Goal: Task Accomplishment & Management: Use online tool/utility

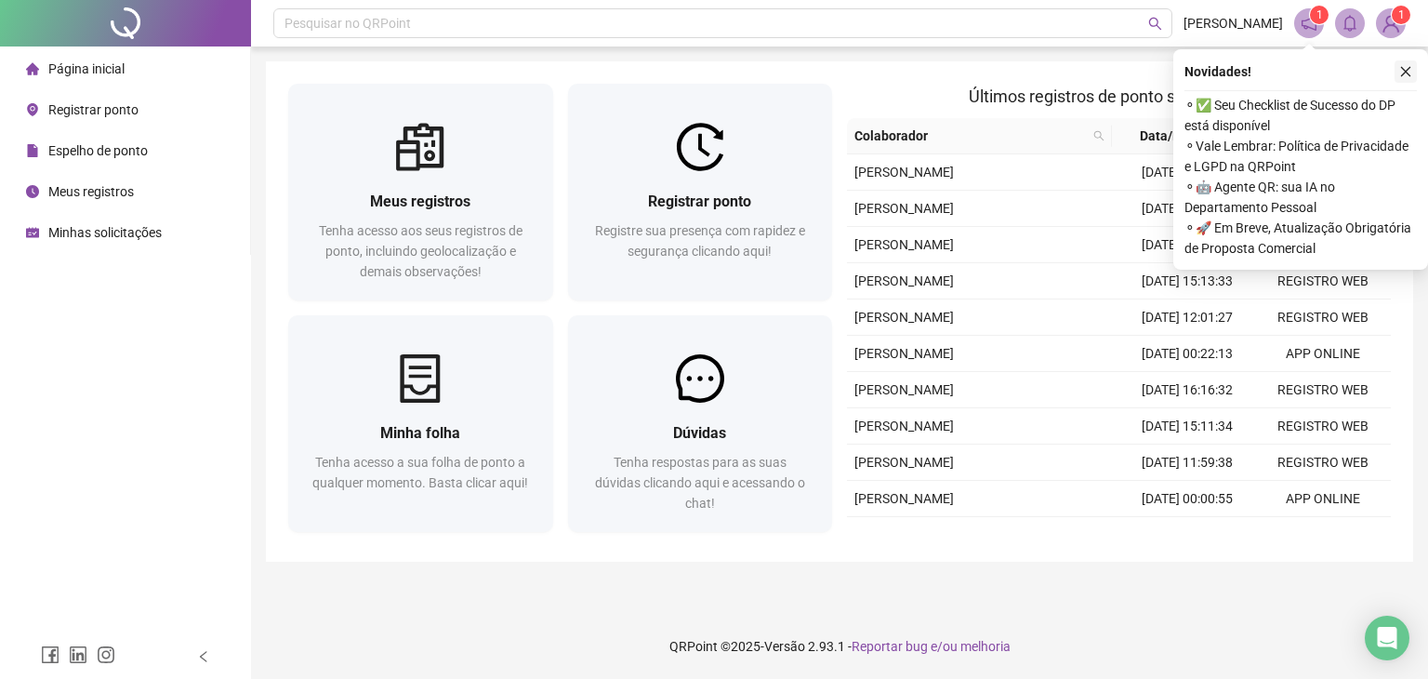
click at [1409, 73] on icon "close" at bounding box center [1406, 72] width 10 height 10
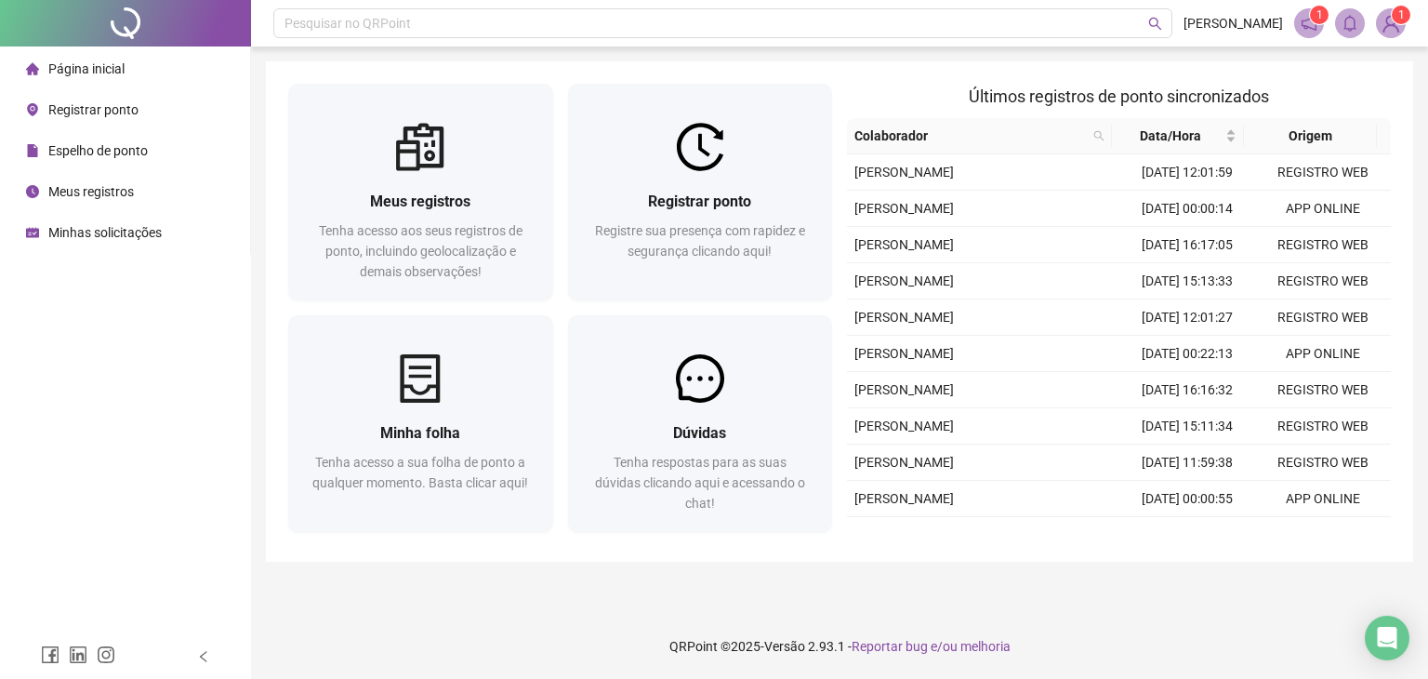
click at [241, 359] on div "Página inicial Registrar ponto Espelho de ponto Meus registros Minhas solicitaç…" at bounding box center [125, 317] width 251 height 634
click at [130, 112] on span "Registrar ponto" at bounding box center [93, 109] width 90 height 15
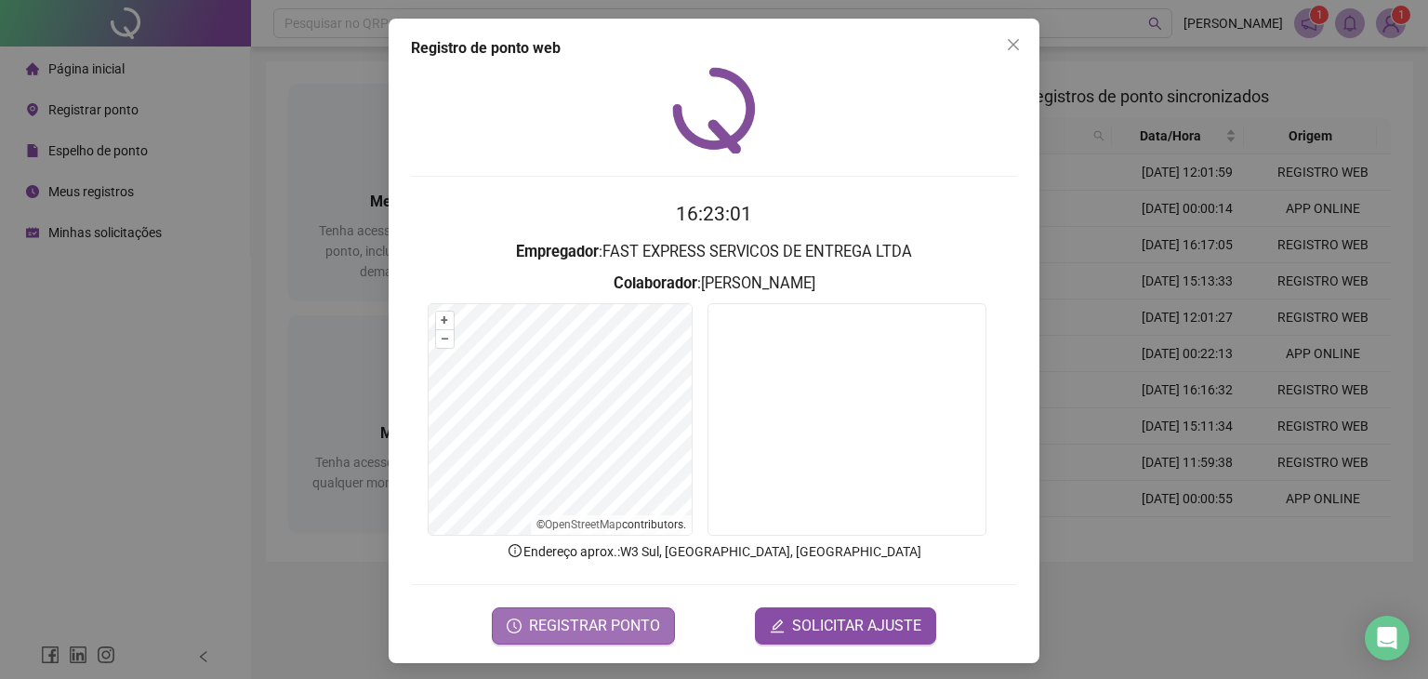
click at [614, 628] on span "REGISTRAR PONTO" at bounding box center [594, 626] width 131 height 22
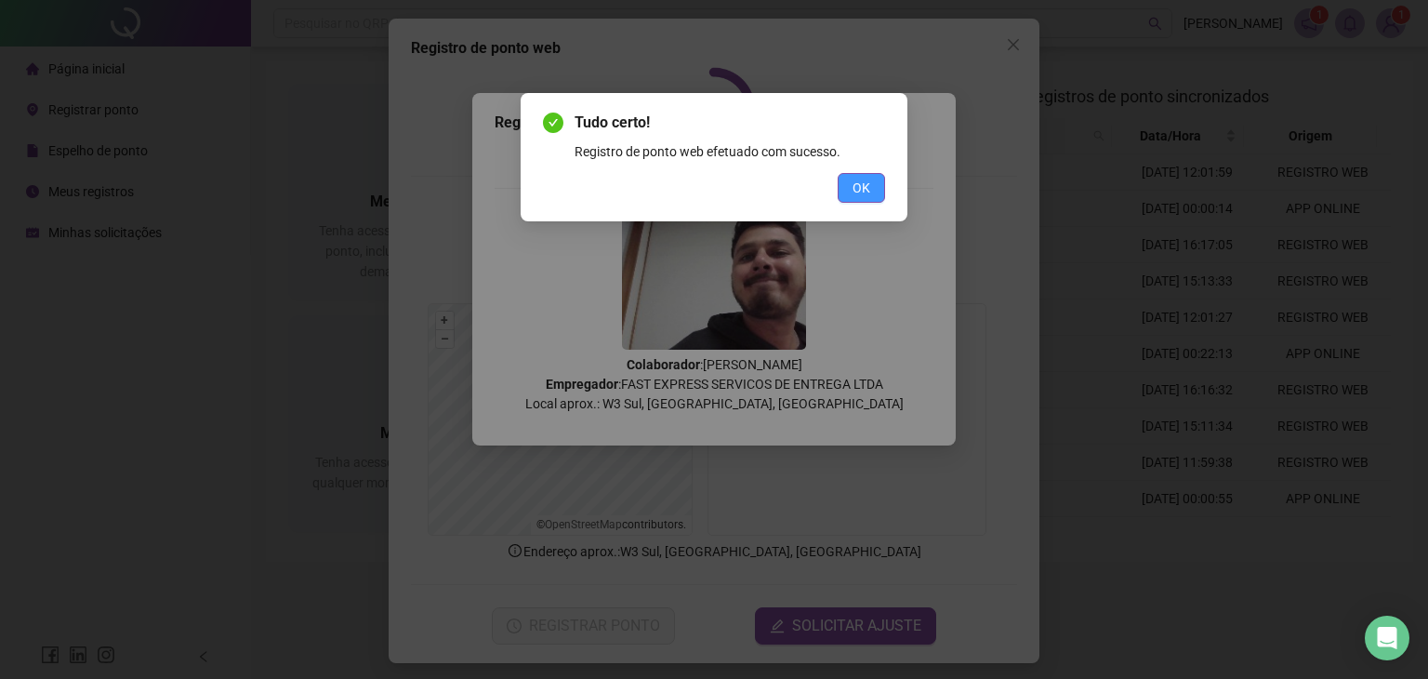
click at [858, 188] on span "OK" at bounding box center [862, 188] width 18 height 20
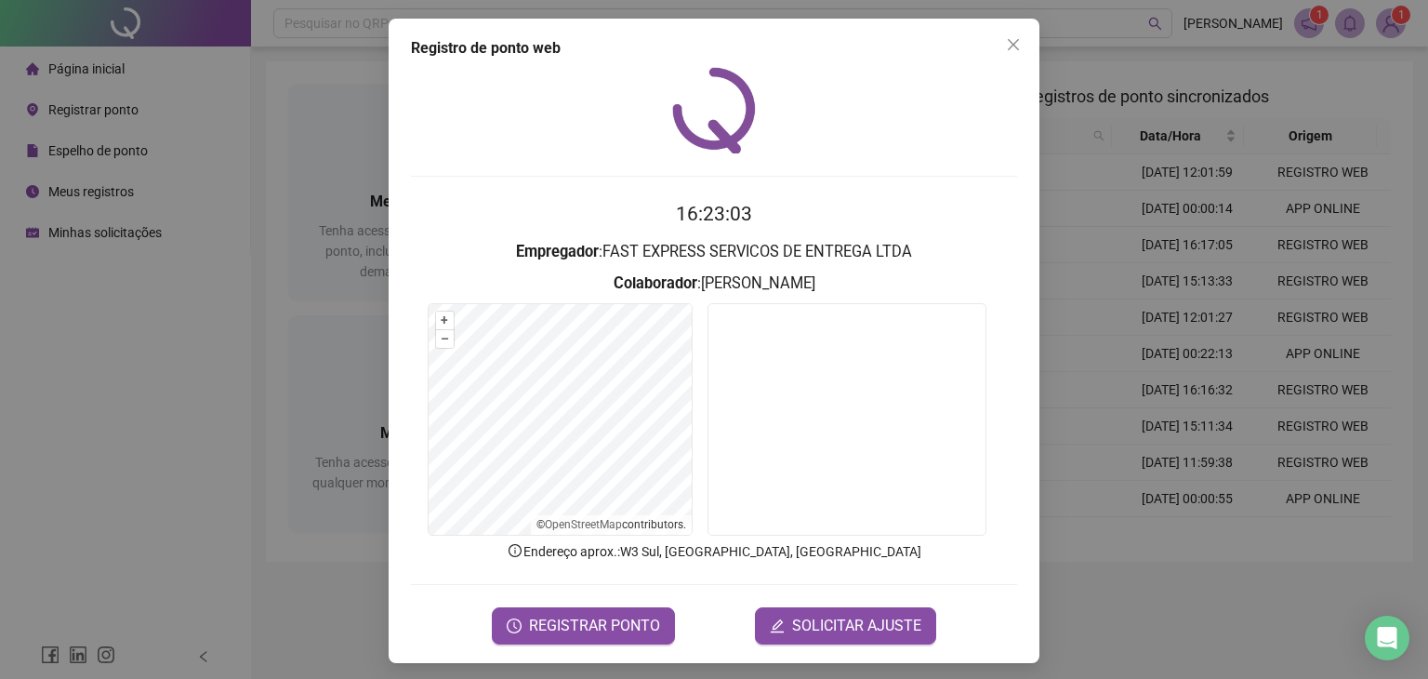
click at [1006, 44] on icon "close" at bounding box center [1013, 44] width 15 height 15
